Goal: Transaction & Acquisition: Purchase product/service

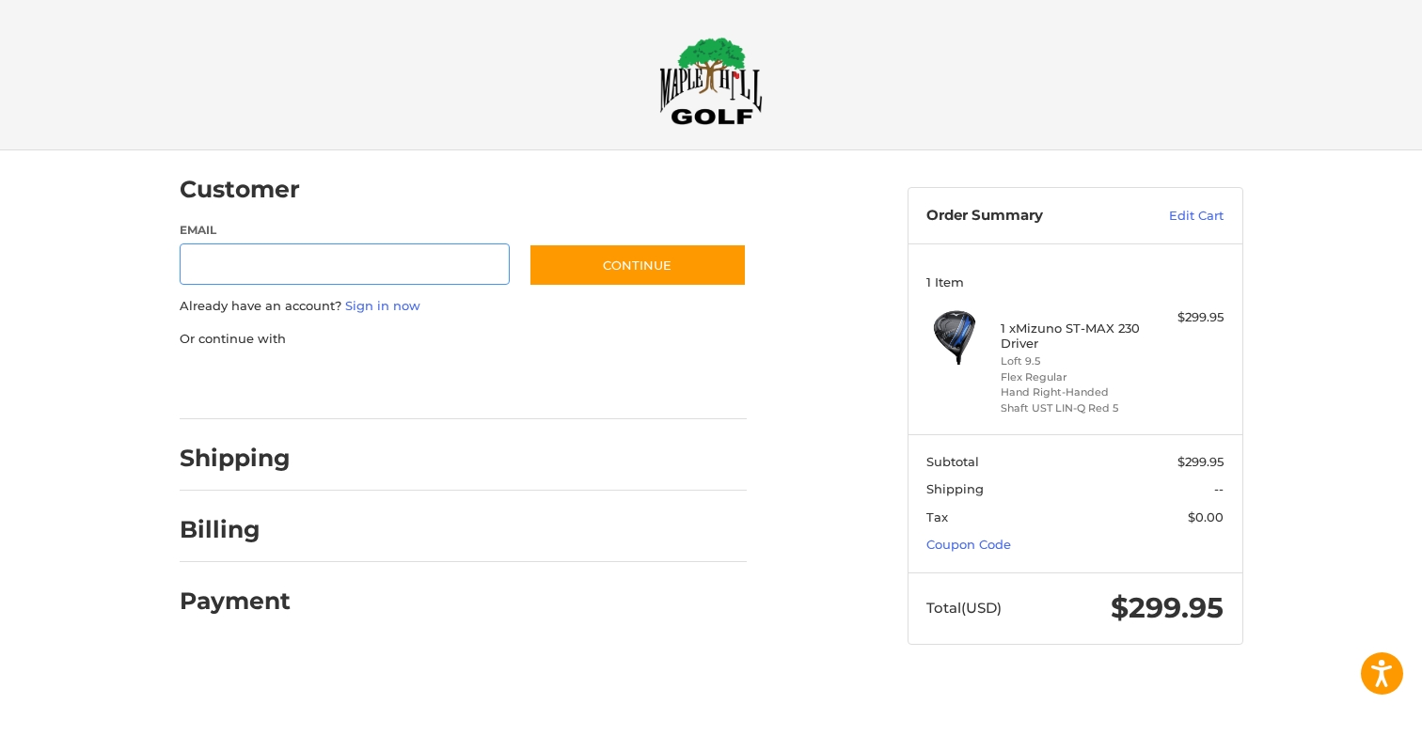
type input "**********"
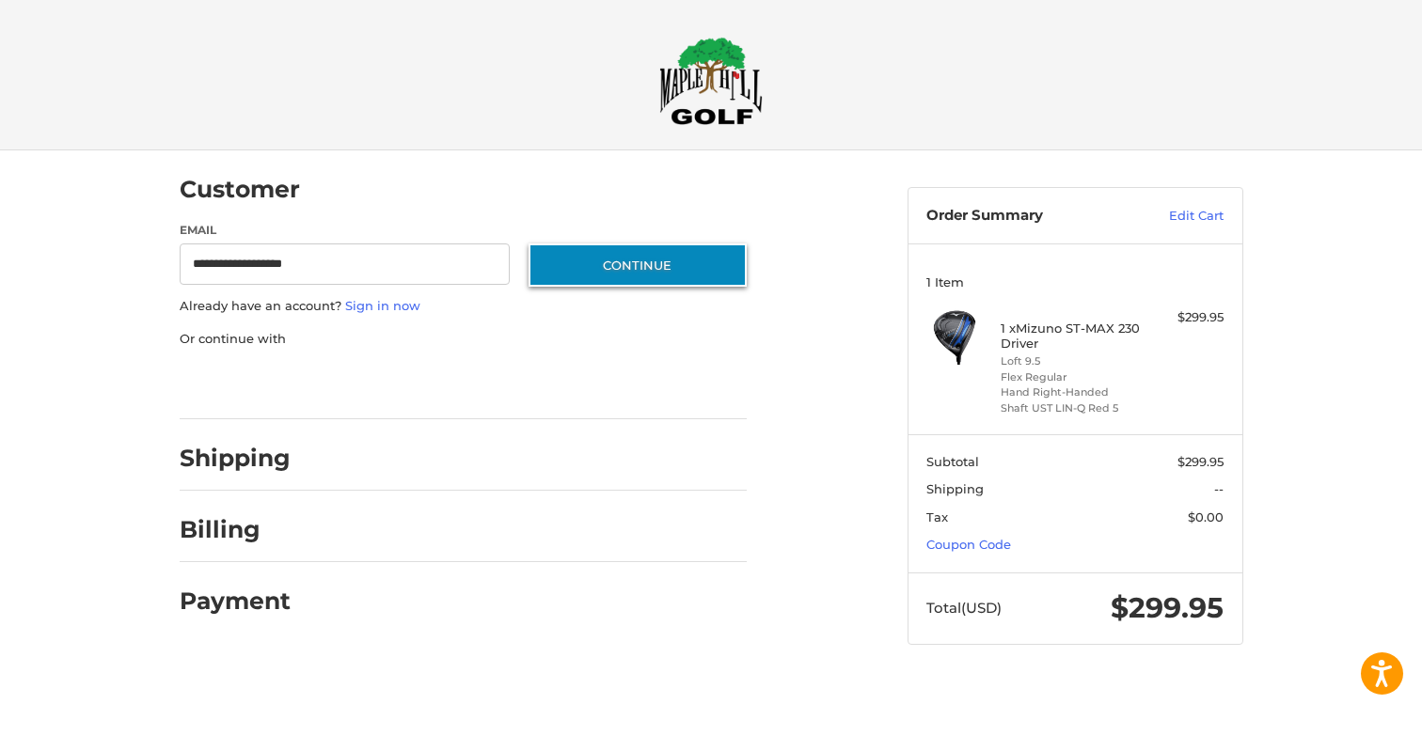
click at [602, 268] on button "Continue" at bounding box center [637, 265] width 218 height 43
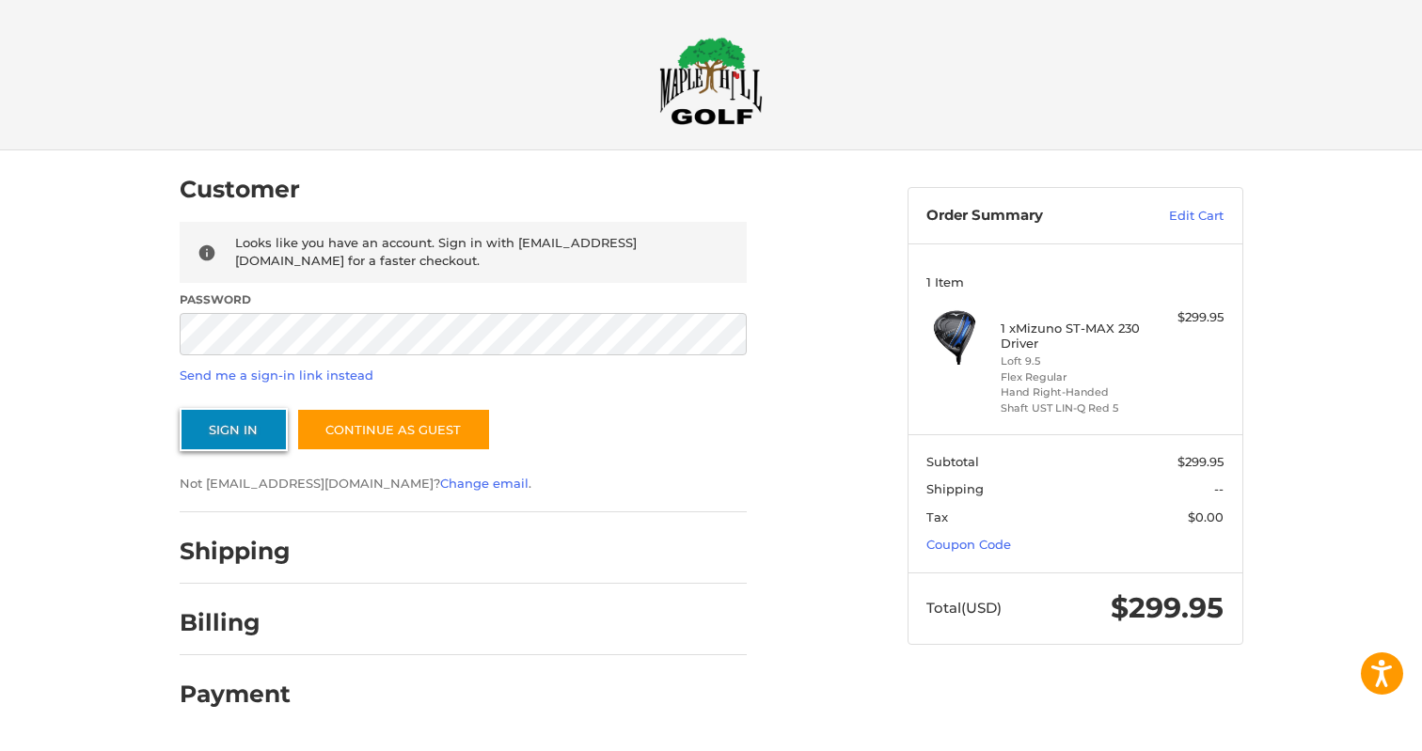
click at [228, 419] on button "Sign In" at bounding box center [234, 429] width 108 height 43
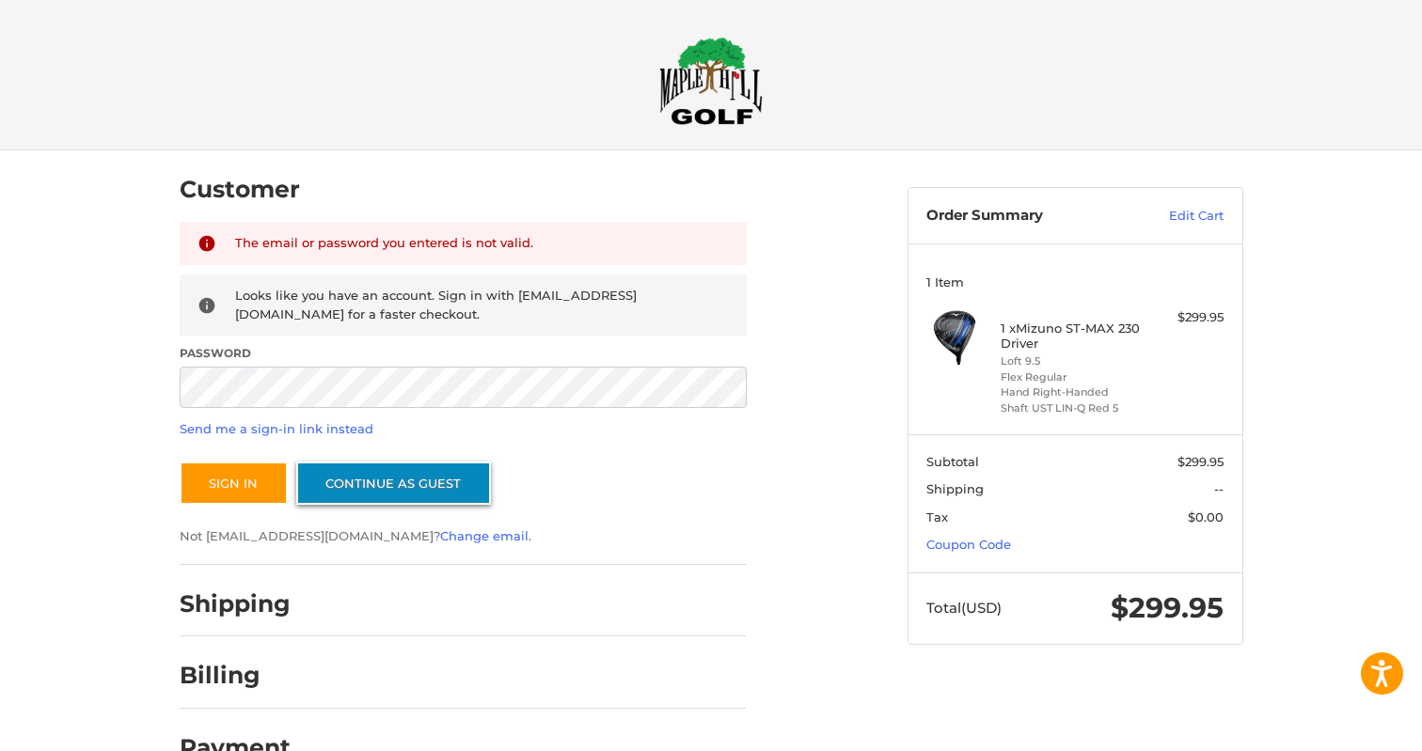
click at [381, 475] on link "Continue as guest" at bounding box center [393, 483] width 195 height 43
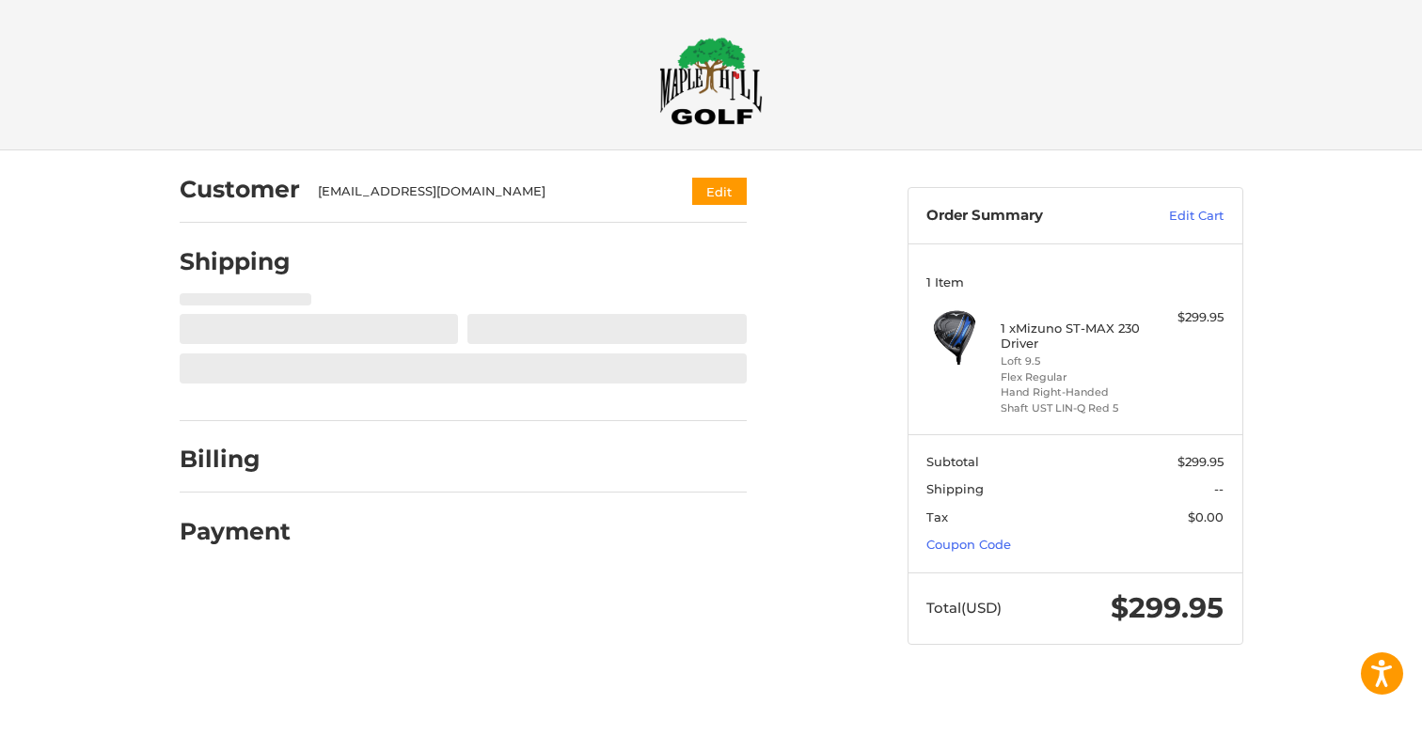
select select "**"
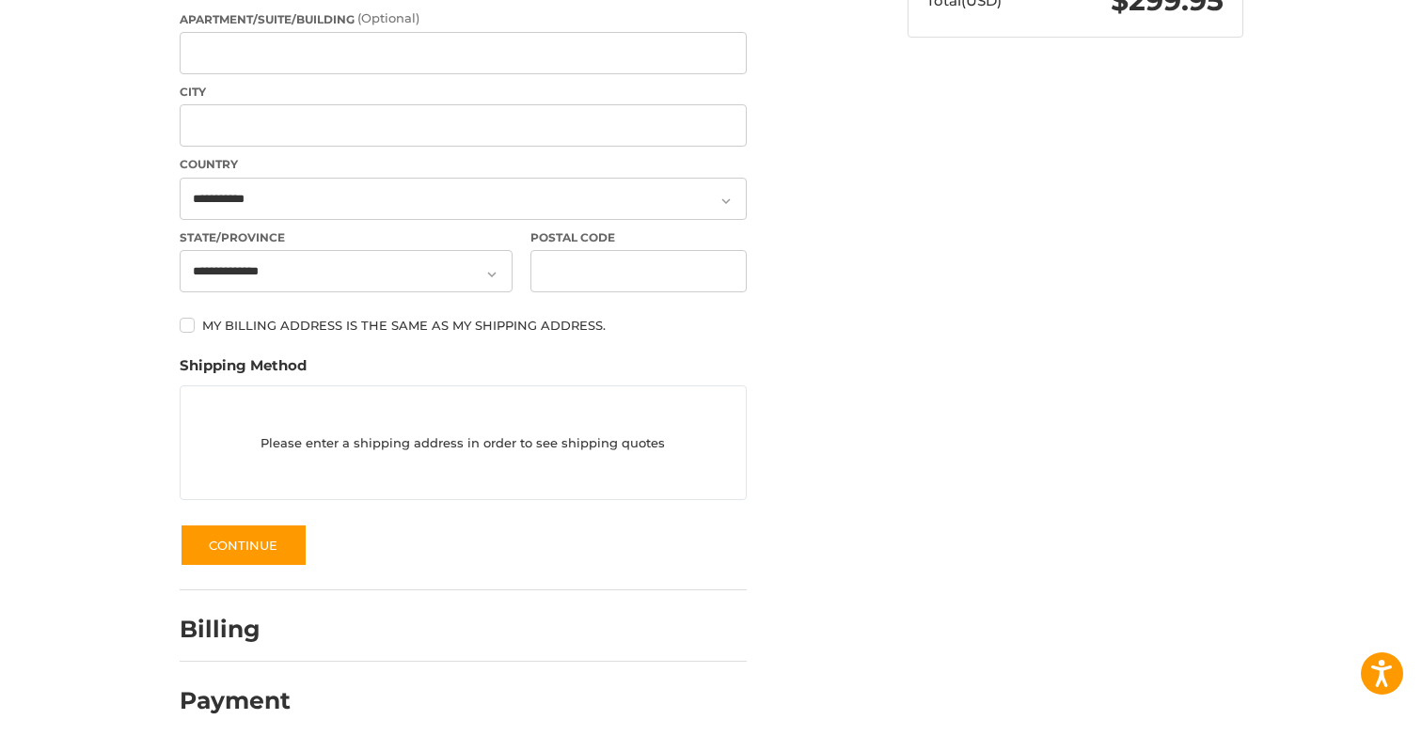
scroll to position [607, 0]
click at [234, 634] on h2 "Billing" at bounding box center [235, 630] width 110 height 29
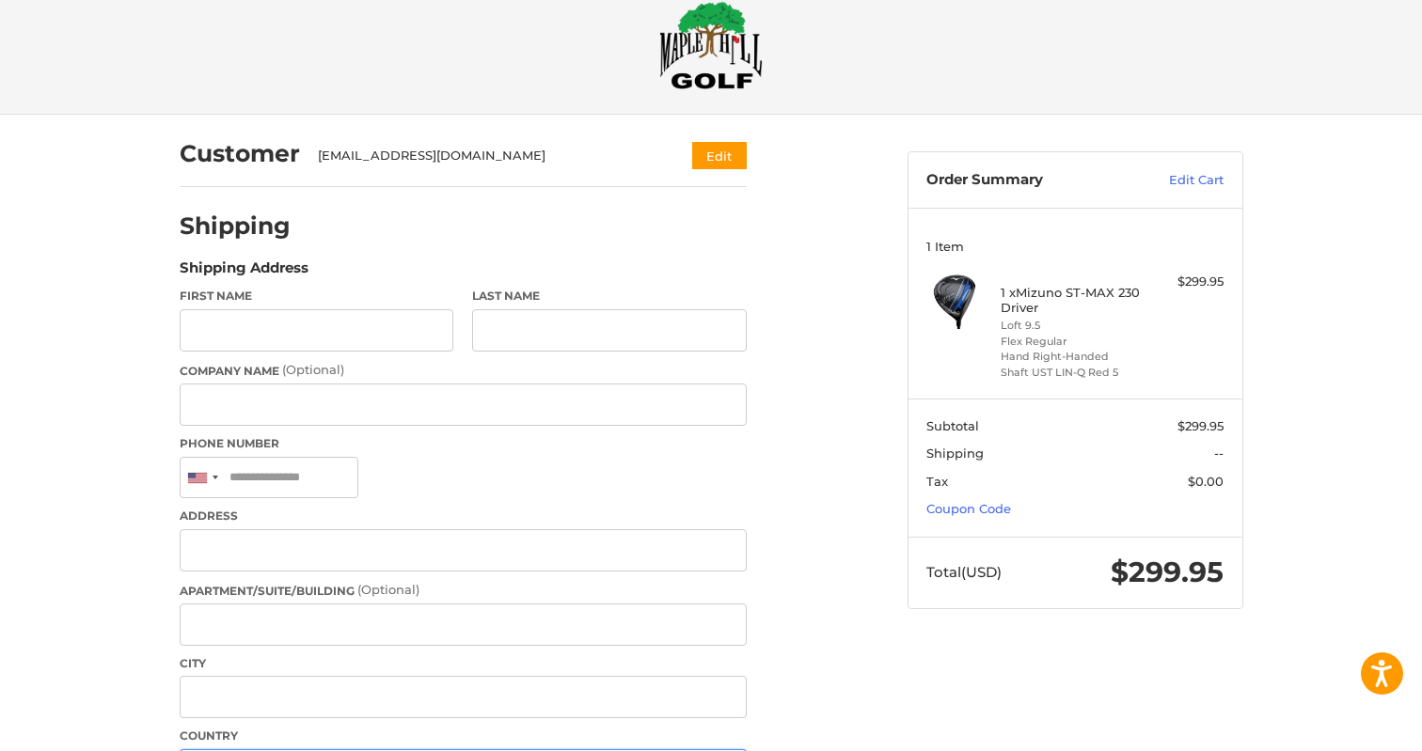
scroll to position [35, 0]
click at [952, 506] on link "Coupon Code" at bounding box center [968, 509] width 85 height 15
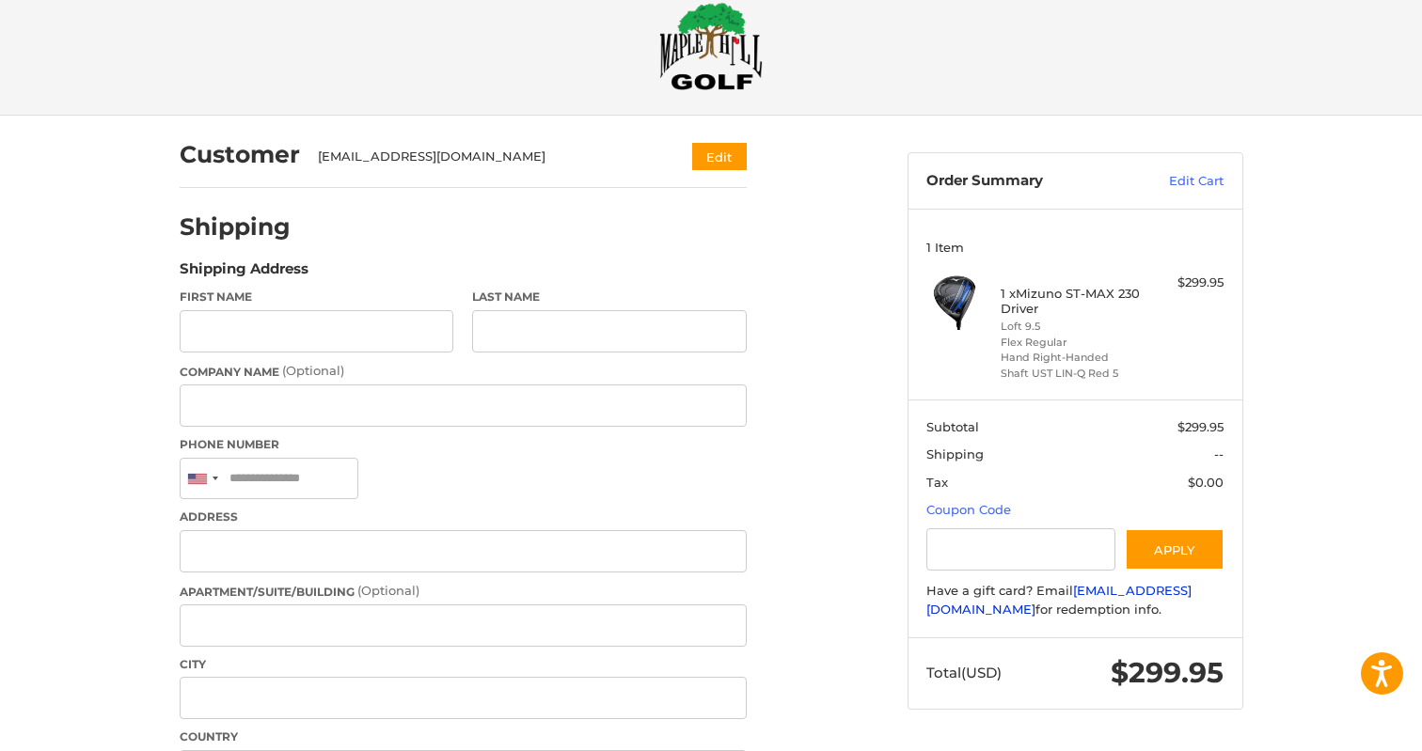
click at [1011, 604] on link "[EMAIL_ADDRESS][DOMAIN_NAME]" at bounding box center [1058, 600] width 265 height 34
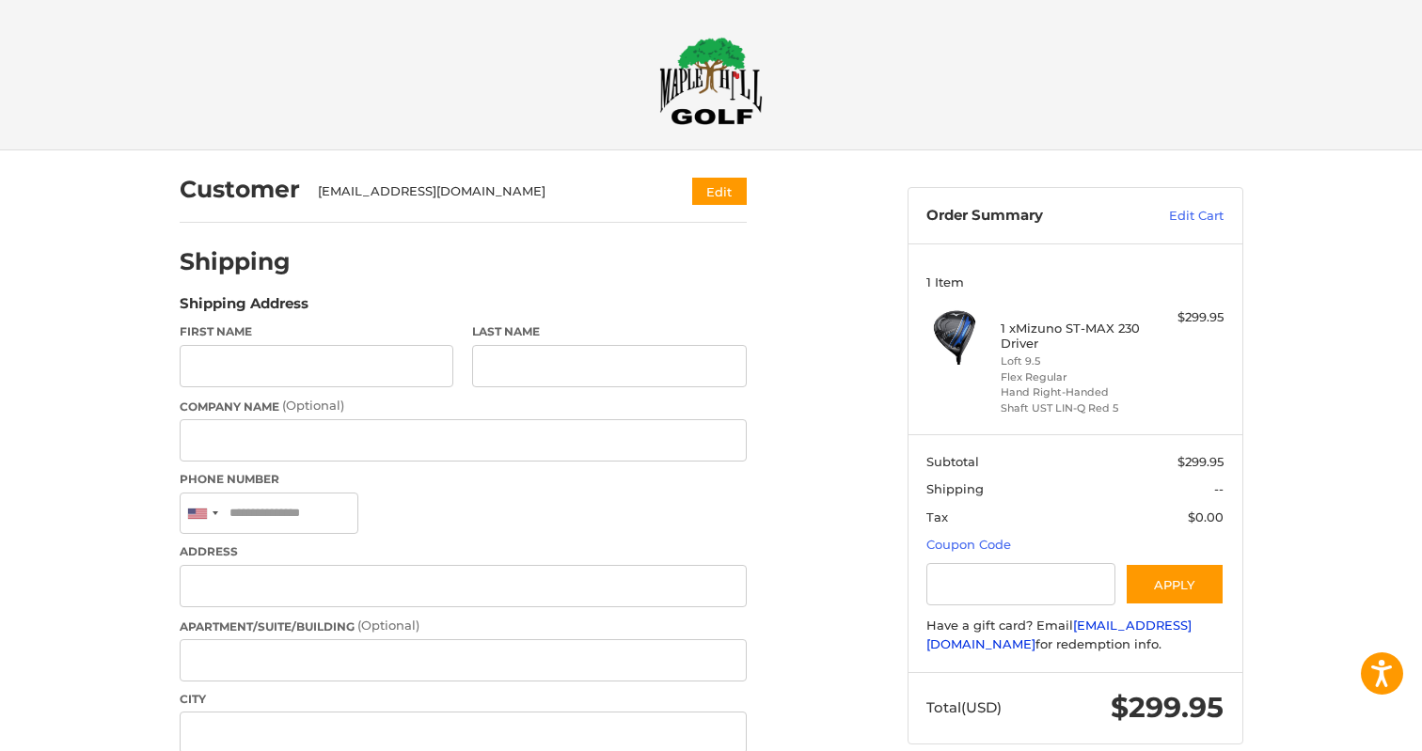
scroll to position [0, 0]
